Goal: Book appointment/travel/reservation

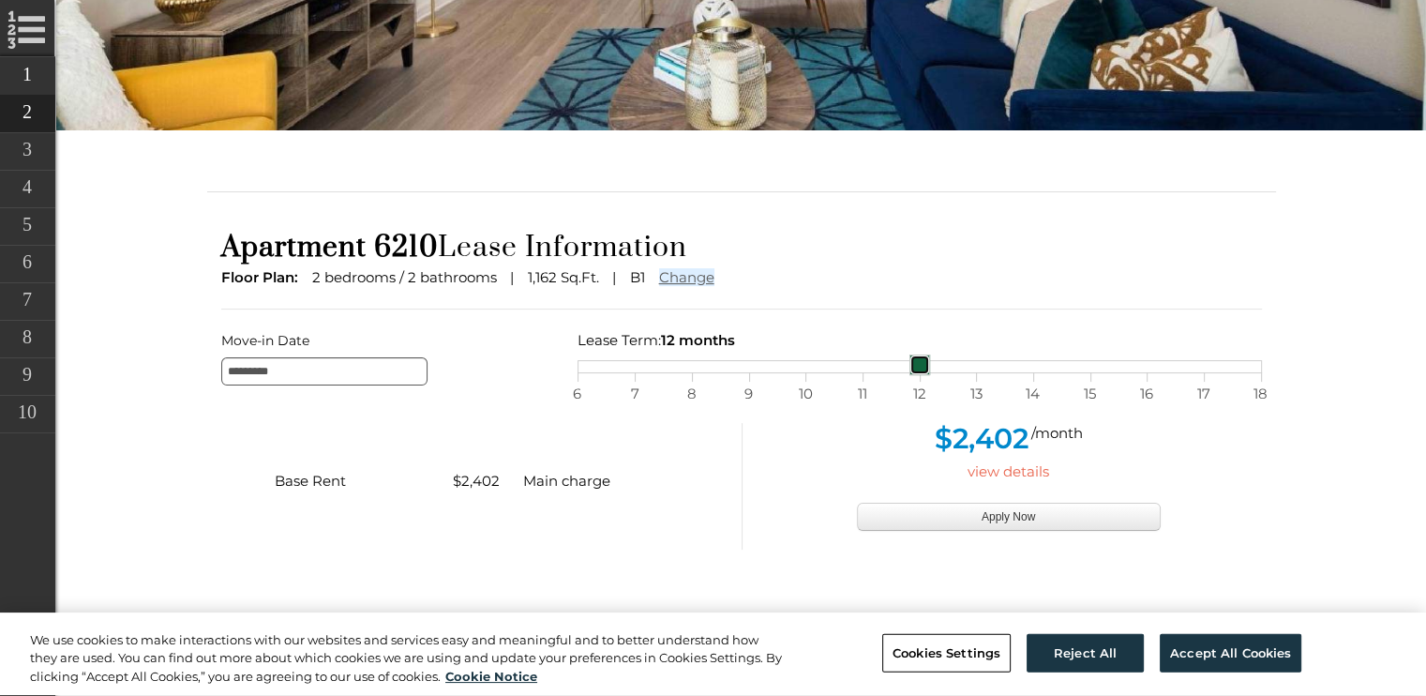
click at [634, 362] on div "6 7 8 9 10 11 12 13 14 15 16 17 18" at bounding box center [920, 366] width 684 height 13
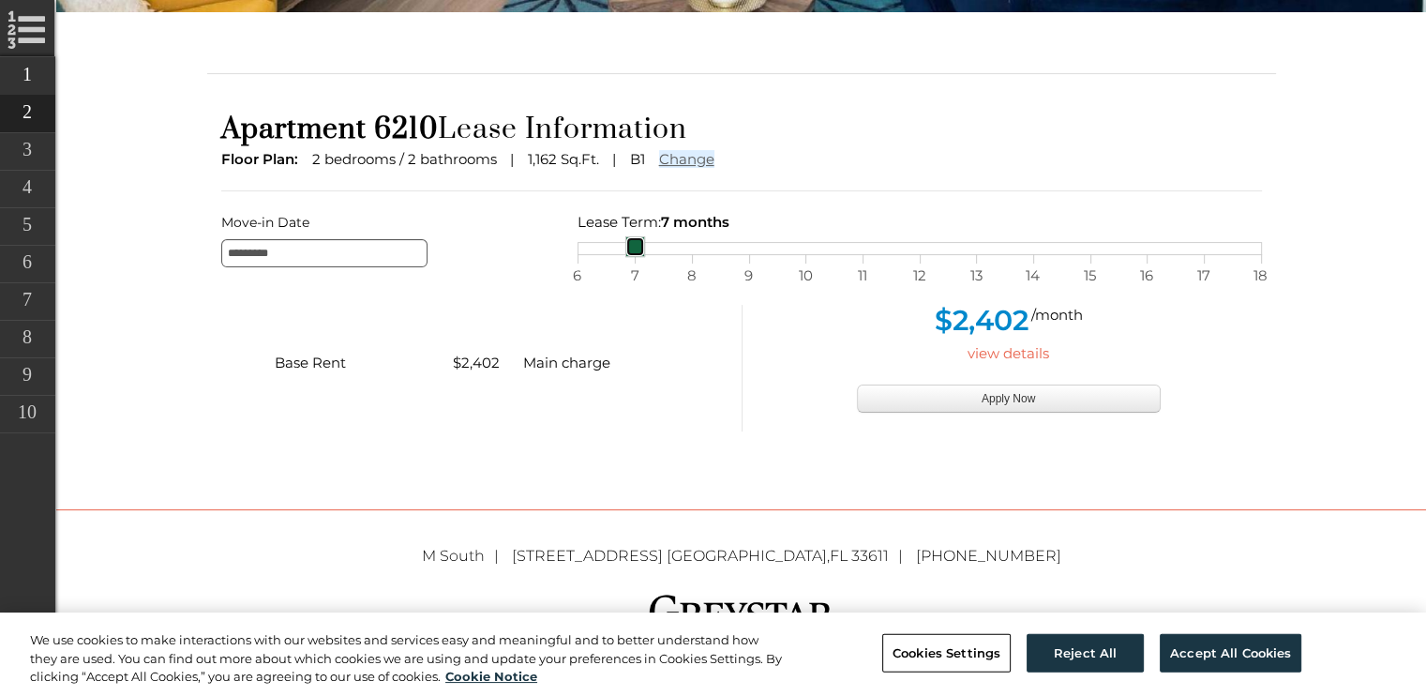
scroll to position [465, 0]
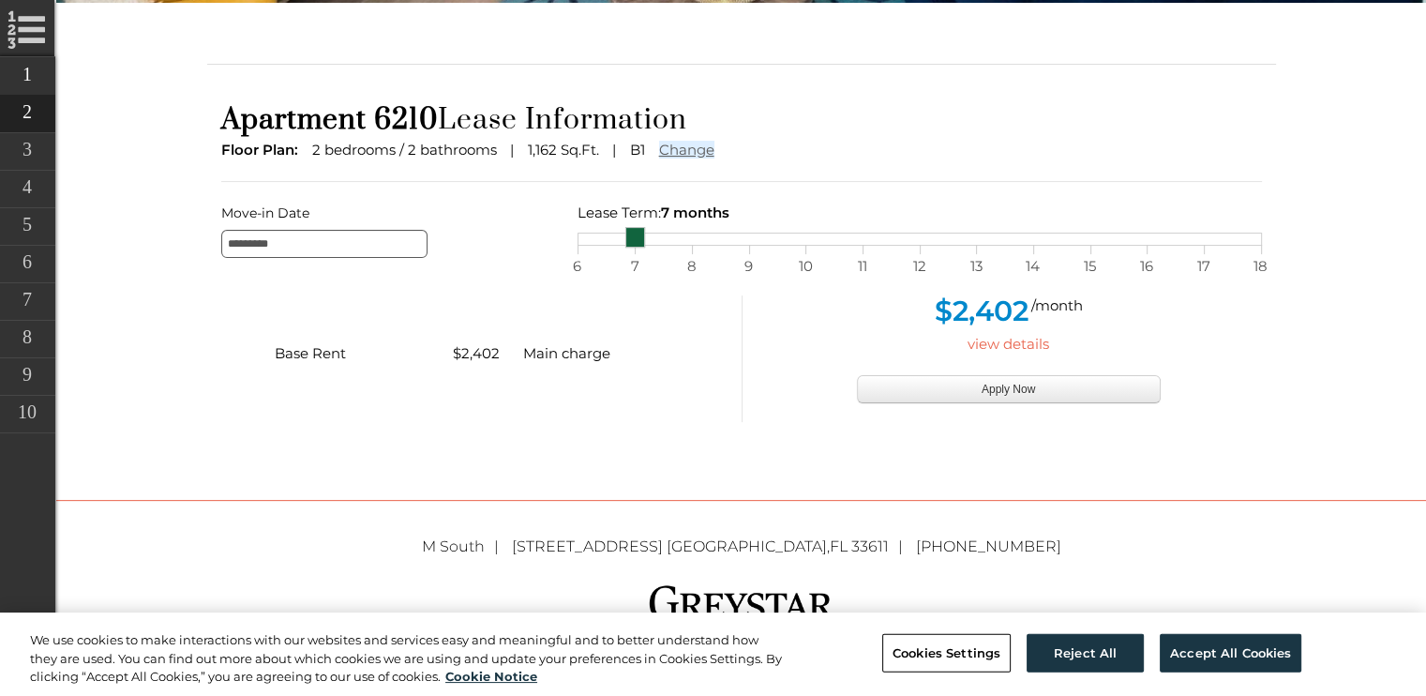
click at [575, 240] on div "Lease Term: 7 months selected on Lease month slider, move slider to left or to …" at bounding box center [919, 223] width 713 height 45
click at [582, 244] on div "6 7 8 9 10 11 12 13 14 15 16 17 18" at bounding box center [920, 239] width 684 height 13
click at [811, 377] on div "$2,402 /month view details Apply Now" at bounding box center [1009, 358] width 506 height 127
click at [641, 244] on div "6 7 8 9 10 11 12 13 14 15 16 17 18" at bounding box center [920, 239] width 684 height 13
drag, startPoint x: 623, startPoint y: 235, endPoint x: 565, endPoint y: 248, distance: 58.7
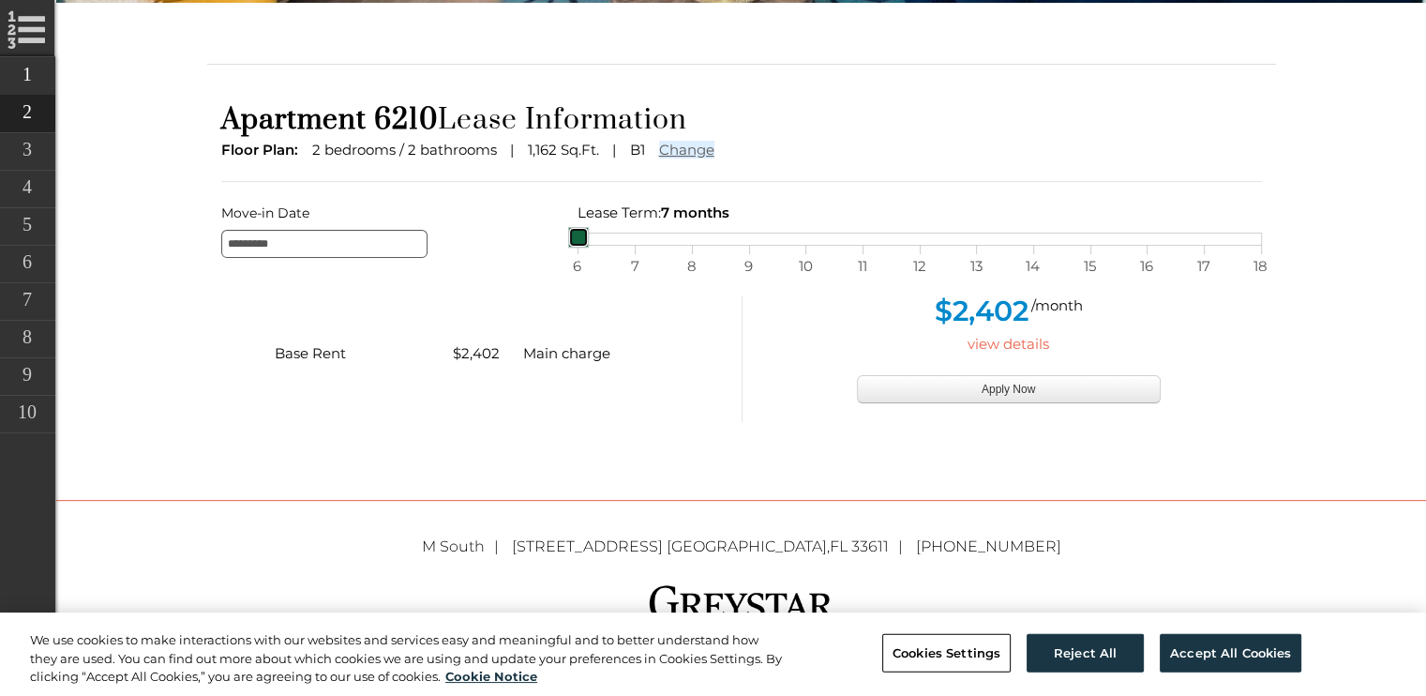
click at [565, 248] on div "Move-in Date ********* Lease Term: 7 months selected on Lease month slider, mov…" at bounding box center [741, 229] width 1069 height 57
click at [819, 314] on div "$2,402 /month" at bounding box center [1009, 313] width 506 height 37
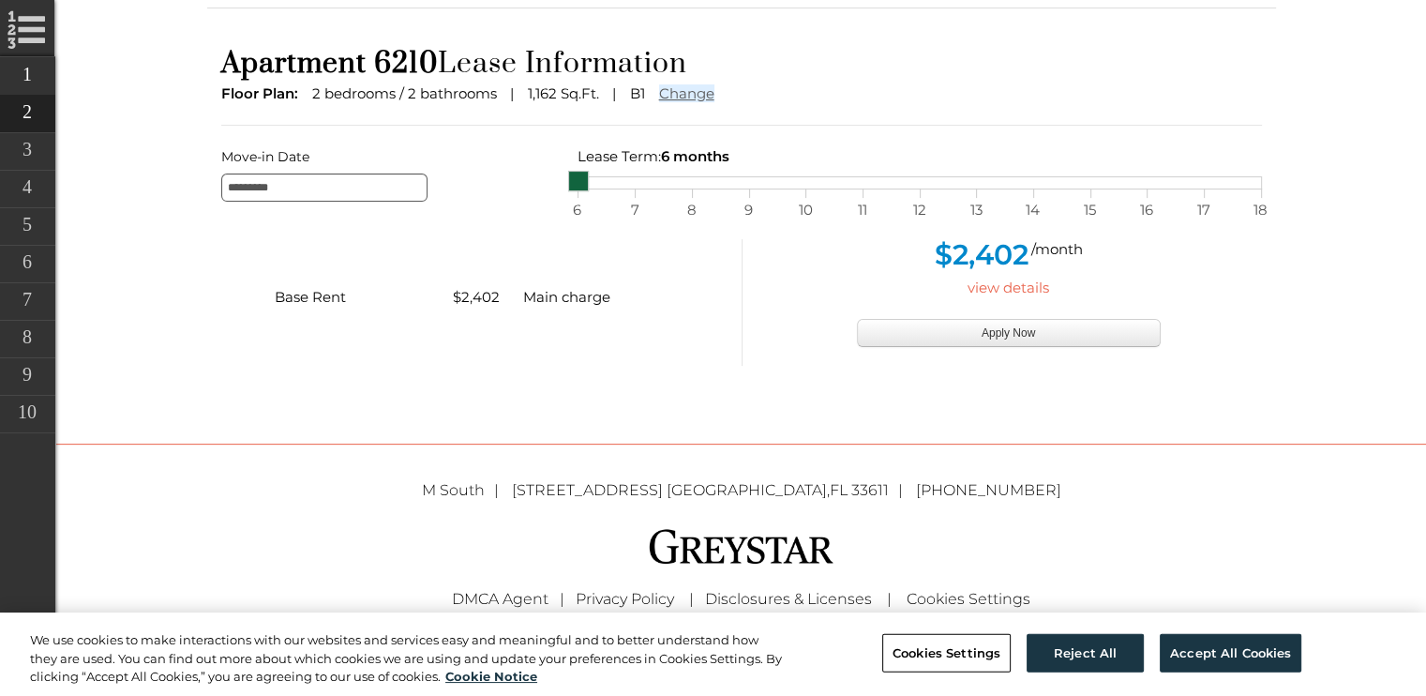
scroll to position [529, 0]
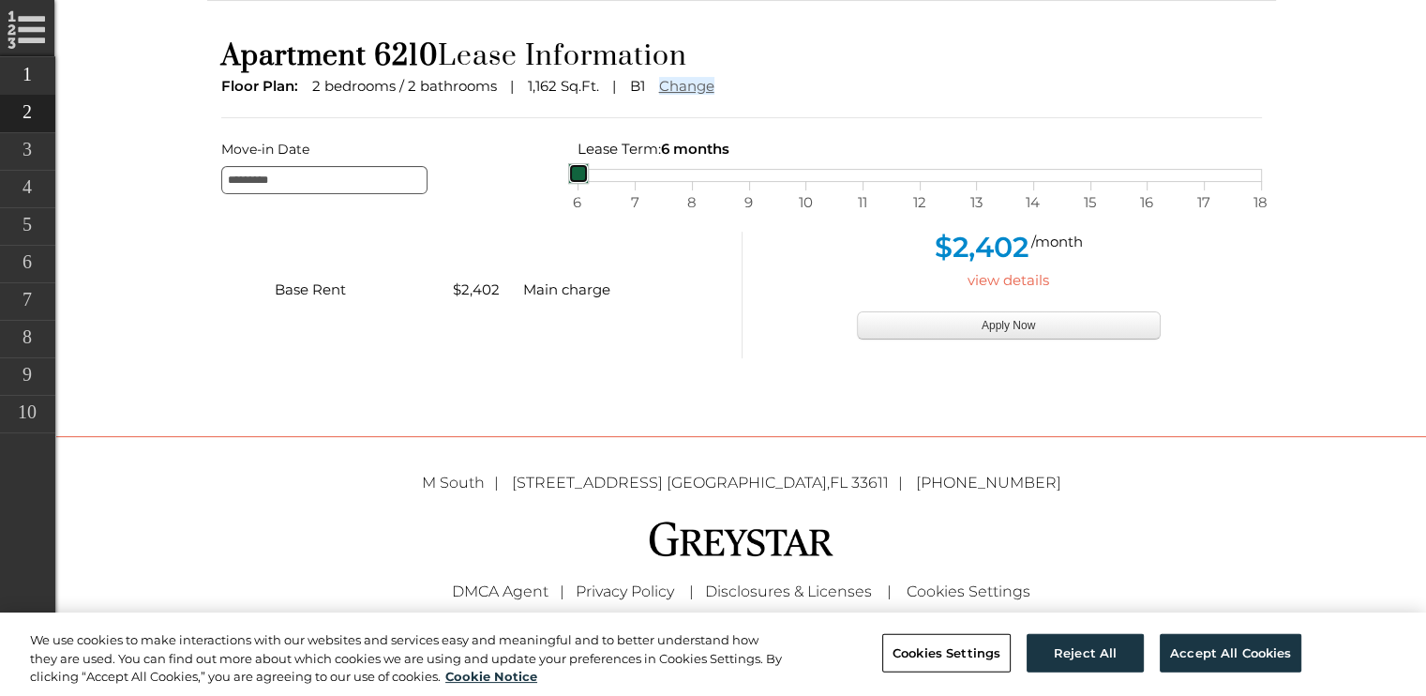
drag, startPoint x: 570, startPoint y: 163, endPoint x: 534, endPoint y: 165, distance: 35.7
click at [534, 165] on div "Move-in Date ********* Lease Term: 6 months selected on Lease month slider, mov…" at bounding box center [741, 165] width 1069 height 57
click at [553, 513] on div "[GEOGRAPHIC_DATA][STREET_ADDRESS] (813) 570-8014 Equal housing opportunity DMCA…" at bounding box center [741, 574] width 1097 height 207
click at [636, 183] on div "Move-in Date ********* Lease Term: 6 months selected on Lease month slider, mov…" at bounding box center [741, 165] width 1069 height 57
drag, startPoint x: 582, startPoint y: 182, endPoint x: 567, endPoint y: 172, distance: 18.2
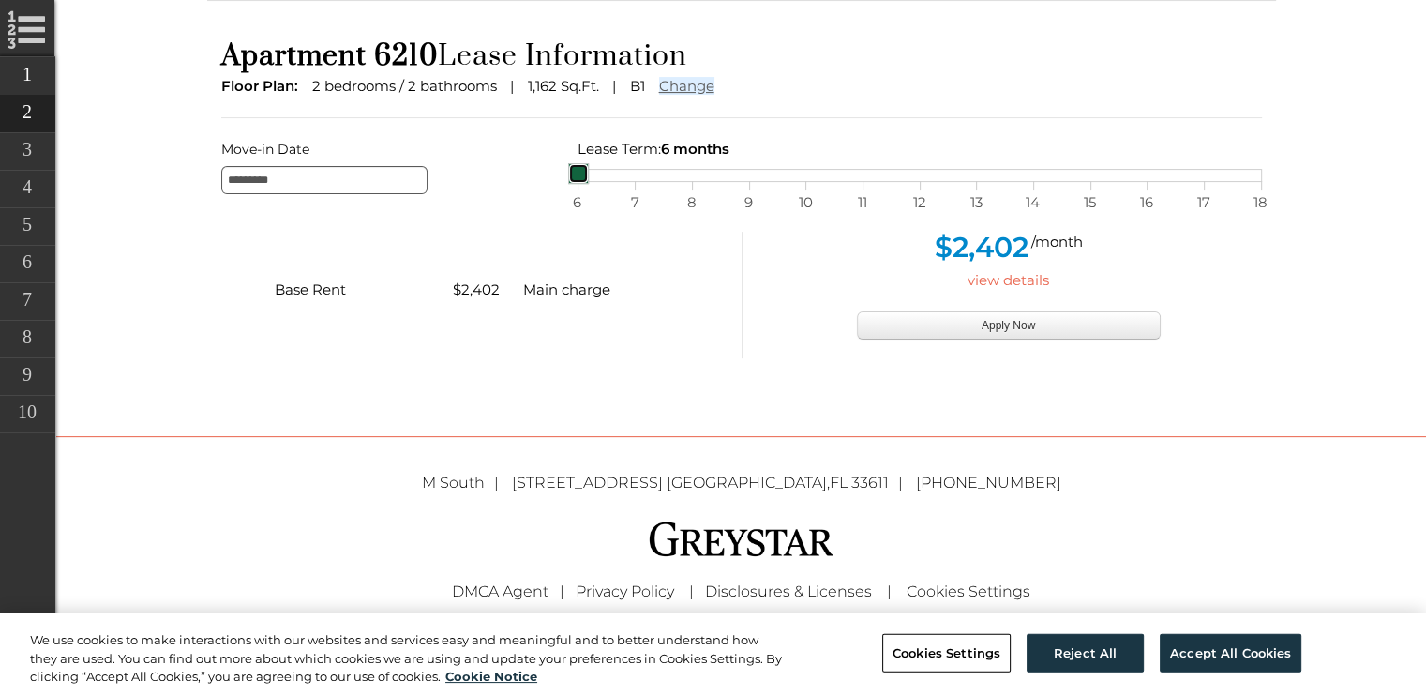
click at [568, 172] on link at bounding box center [578, 173] width 21 height 21
click at [491, 191] on div "Move-in Date *********" at bounding box center [385, 165] width 356 height 57
drag, startPoint x: 510, startPoint y: 428, endPoint x: 414, endPoint y: 339, distance: 130.7
click at [414, 339] on div "Online Leasing Workflow Floorplan Rental Options Applicant Info Additional Appl…" at bounding box center [741, 187] width 1097 height 497
click at [540, 333] on div "Base Rent $2,402 Main charge" at bounding box center [474, 295] width 534 height 127
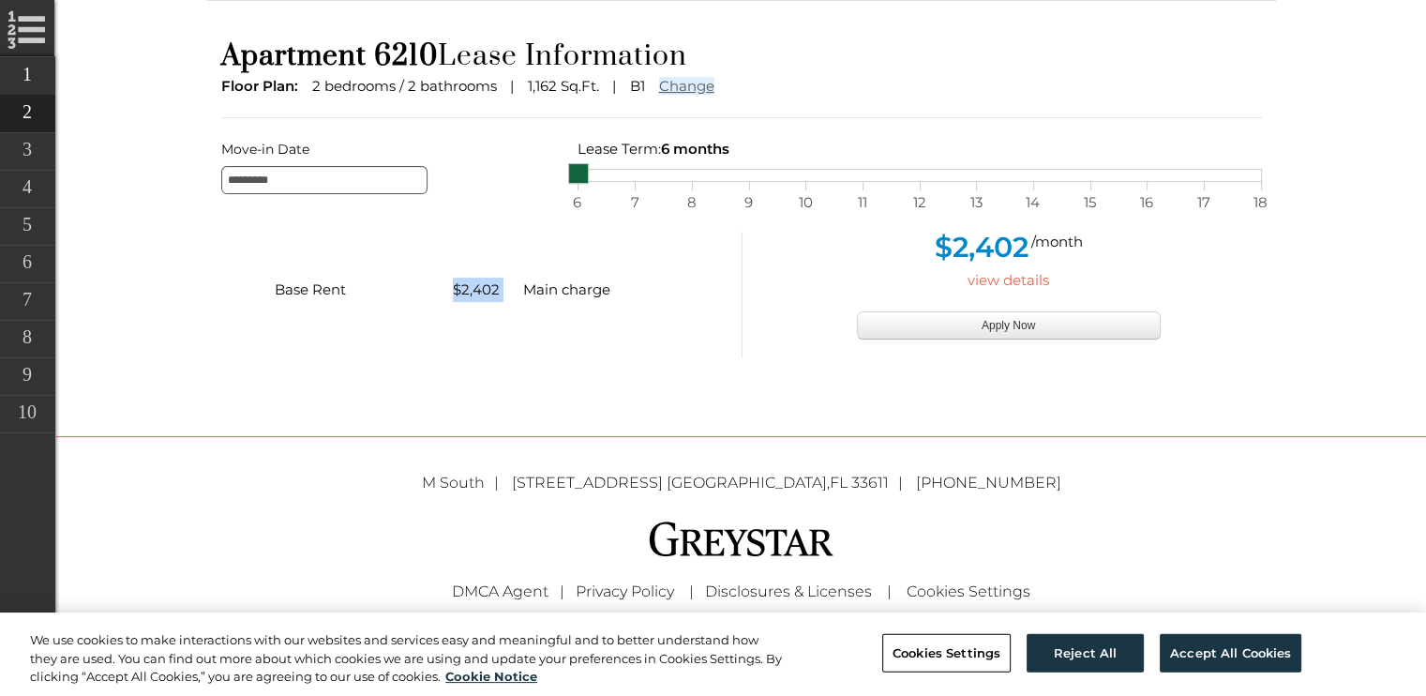
drag, startPoint x: 514, startPoint y: 301, endPoint x: 437, endPoint y: 299, distance: 76.9
click at [437, 299] on div "Base Rent $2,402 Main charge" at bounding box center [474, 290] width 427 height 24
click at [471, 367] on div "Apartment 6210 Lease Information Floor Plan: 2 bedrooms / 2 bathrooms 1,162 Sq.…" at bounding box center [741, 207] width 1069 height 338
click at [636, 172] on div "6 7 8 9 10 11 12 13 14 15 16 17 18" at bounding box center [920, 175] width 684 height 13
drag, startPoint x: 635, startPoint y: 178, endPoint x: 577, endPoint y: 177, distance: 58.1
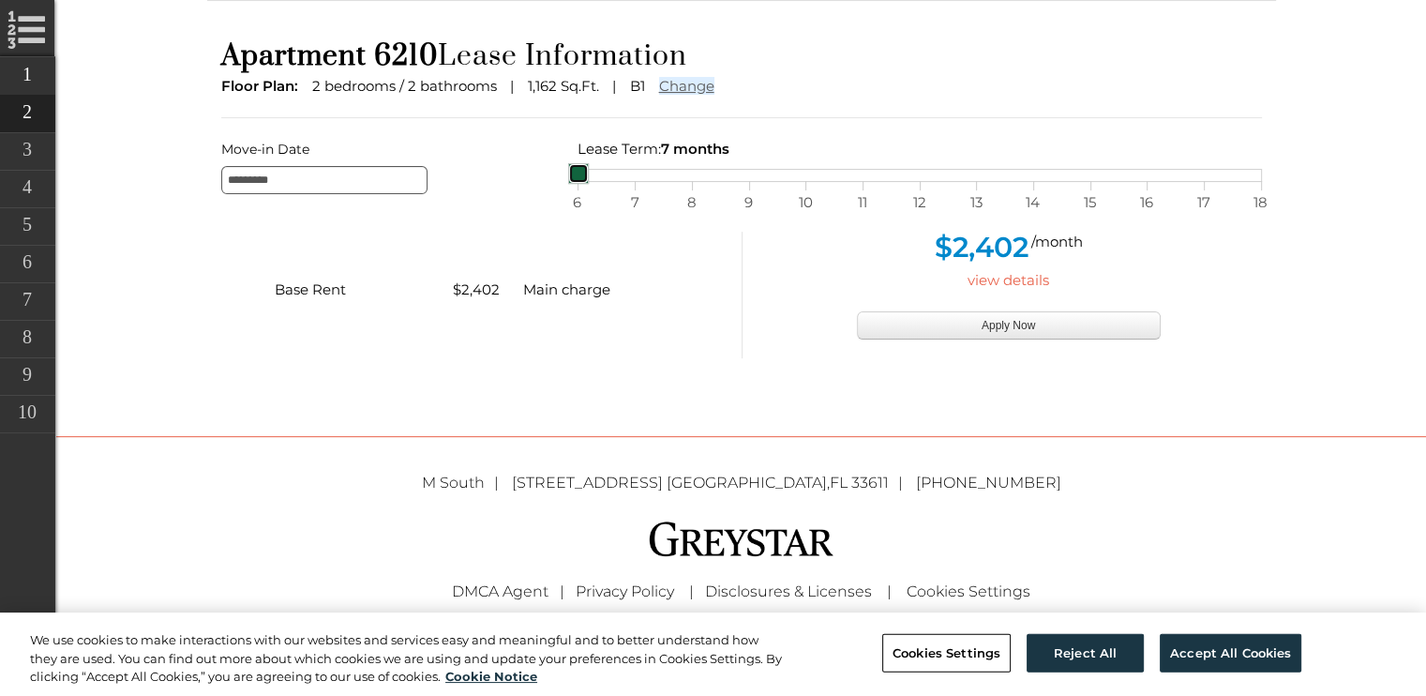
click at [577, 177] on link at bounding box center [578, 173] width 21 height 21
click at [705, 187] on div "Move-in Date ********* Lease Term: 6 months selected on Lease month slider, mov…" at bounding box center [741, 165] width 1069 height 57
click at [690, 177] on div "6 7 8 9 10 11 12 13 14 15 16 17 18" at bounding box center [920, 175] width 684 height 13
drag, startPoint x: 697, startPoint y: 173, endPoint x: 682, endPoint y: 172, distance: 15.1
click at [682, 172] on link at bounding box center [692, 173] width 21 height 21
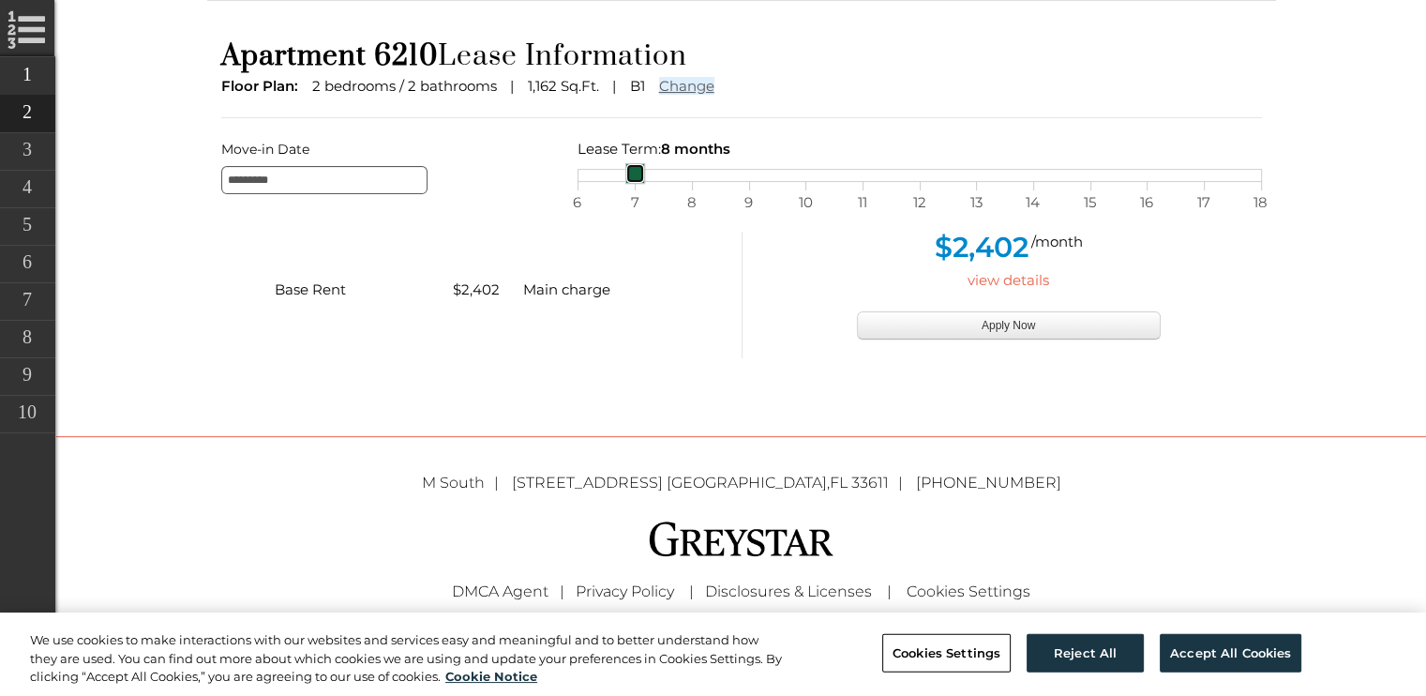
click at [655, 180] on div "6 7 8 9 10 11 12 13 14 15 16 17 18" at bounding box center [920, 175] width 684 height 13
click at [595, 180] on div "6 7 8 9 10 11 12 13 14 15 16 17 18" at bounding box center [920, 175] width 684 height 13
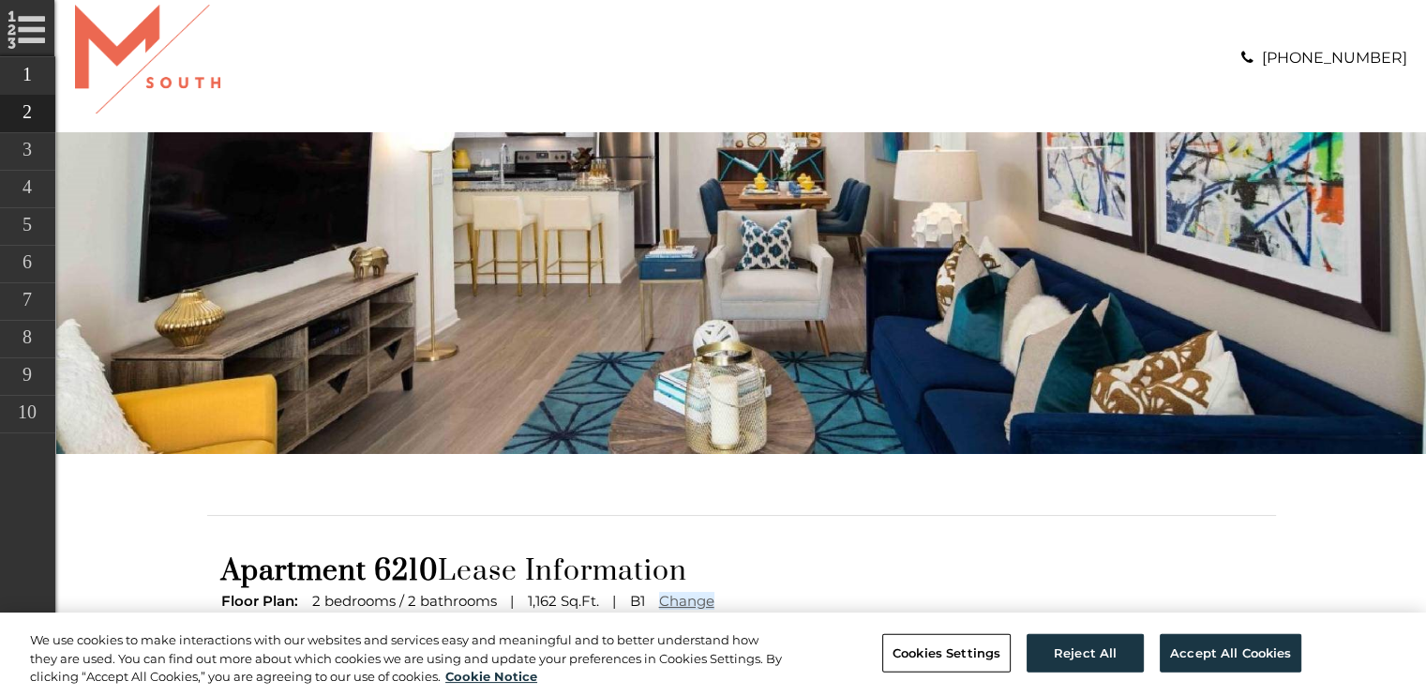
scroll to position [0, 0]
